Goal: Task Accomplishment & Management: Manage account settings

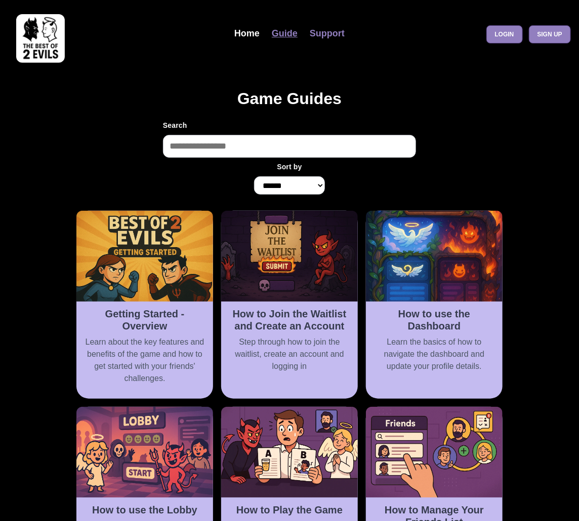
click at [335, 35] on link "Support" at bounding box center [326, 34] width 47 height 22
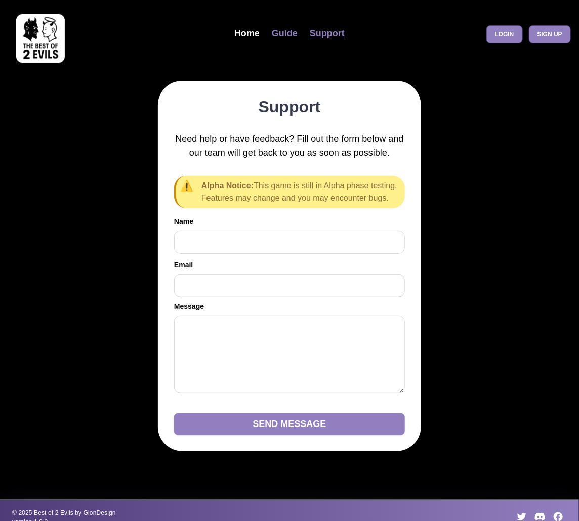
click at [289, 36] on link "Guide" at bounding box center [285, 34] width 38 height 22
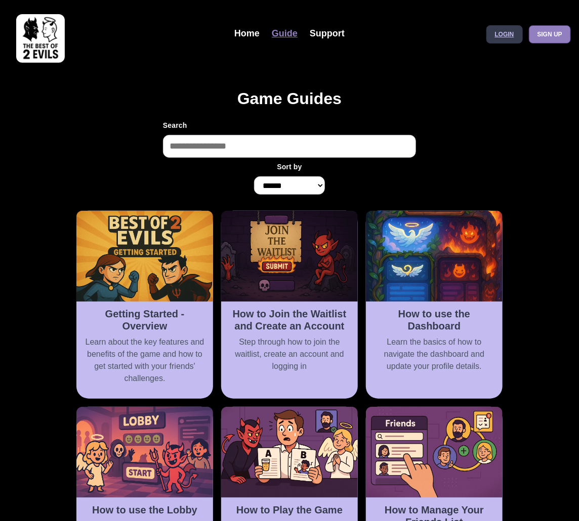
click at [505, 37] on link "Login" at bounding box center [504, 34] width 36 height 18
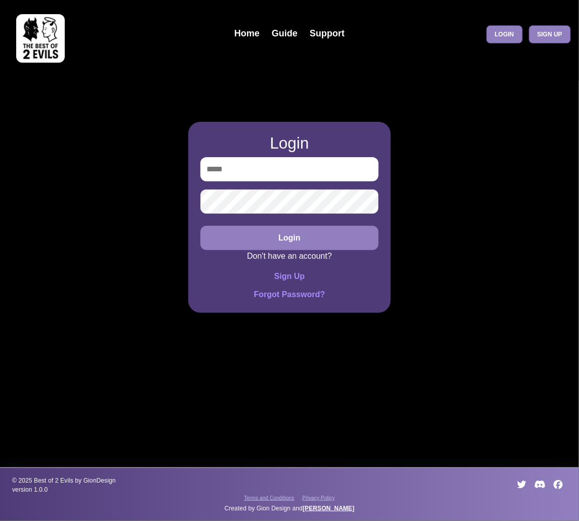
click at [287, 177] on input "email" at bounding box center [289, 169] width 178 height 24
type input "**********"
click at [278, 237] on button "Login" at bounding box center [289, 238] width 178 height 24
